Goal: Consume media (video, audio): Consume media (video, audio)

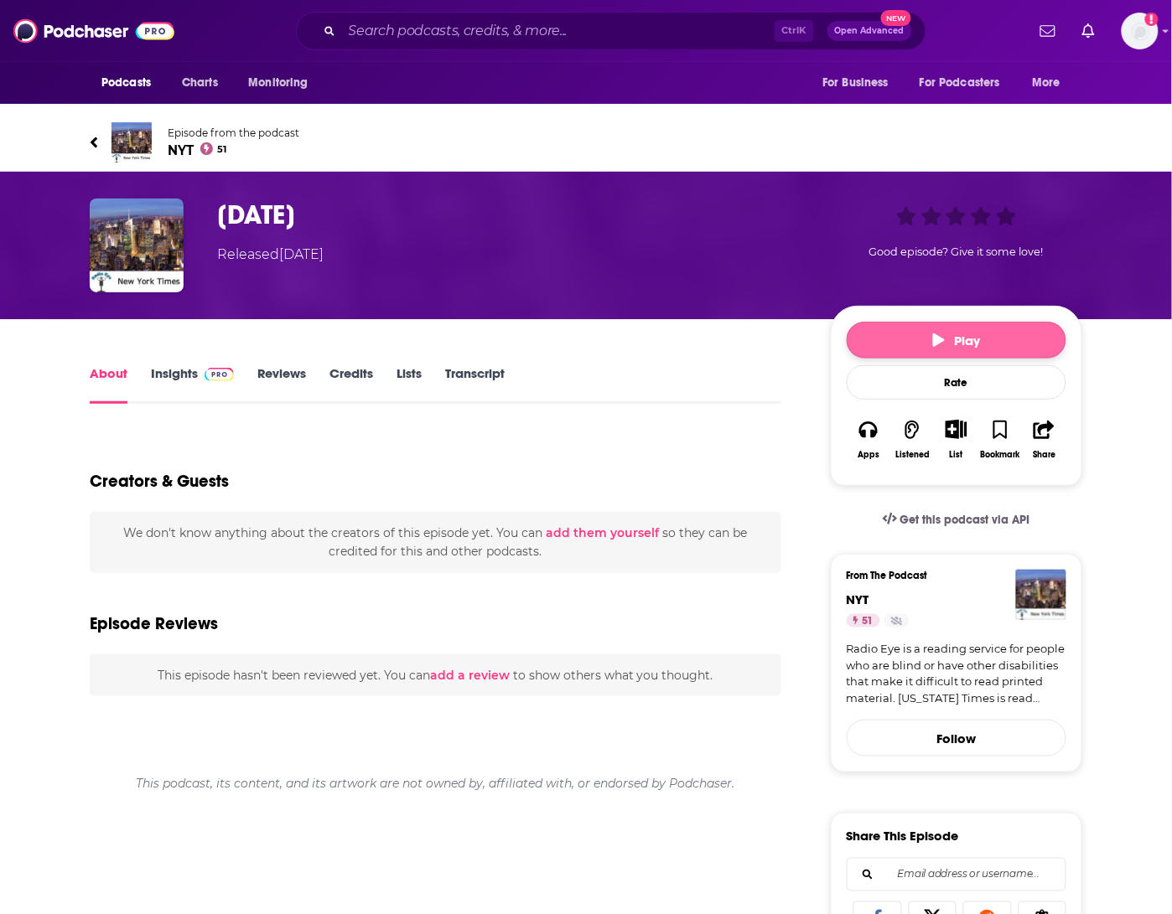
click at [979, 333] on span "Play" at bounding box center [957, 341] width 48 height 16
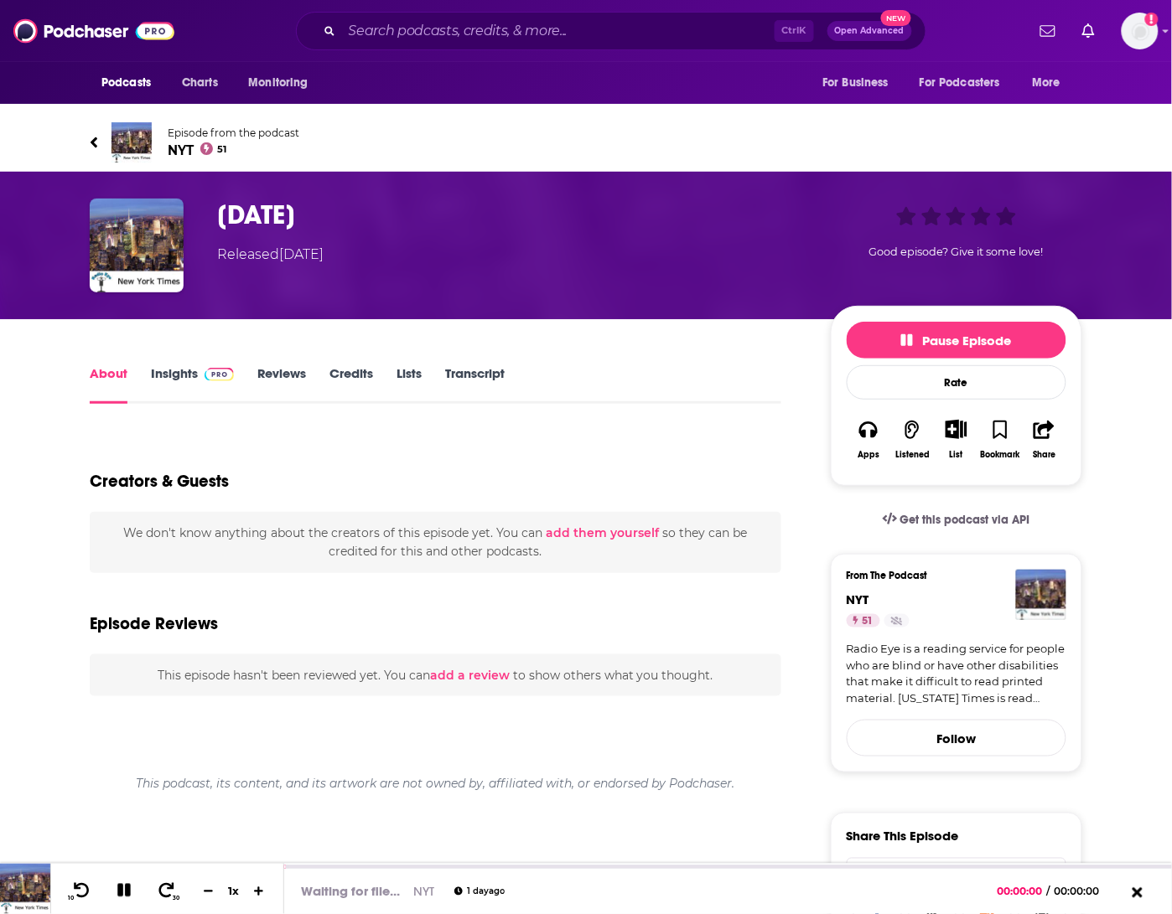
click at [193, 365] on link "Insights" at bounding box center [192, 384] width 83 height 39
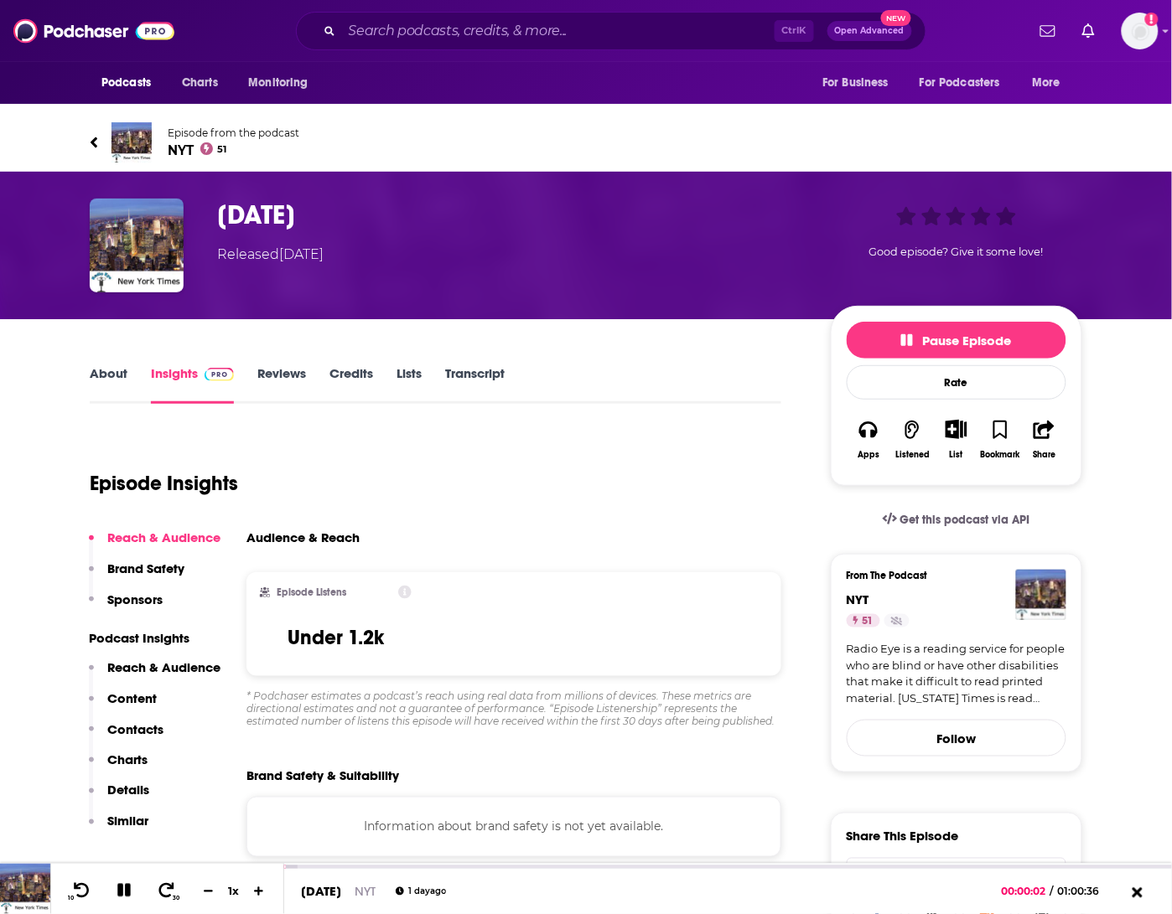
click at [187, 142] on span "NYT 51" at bounding box center [234, 150] width 132 height 16
